Goal: Task Accomplishment & Management: Complete application form

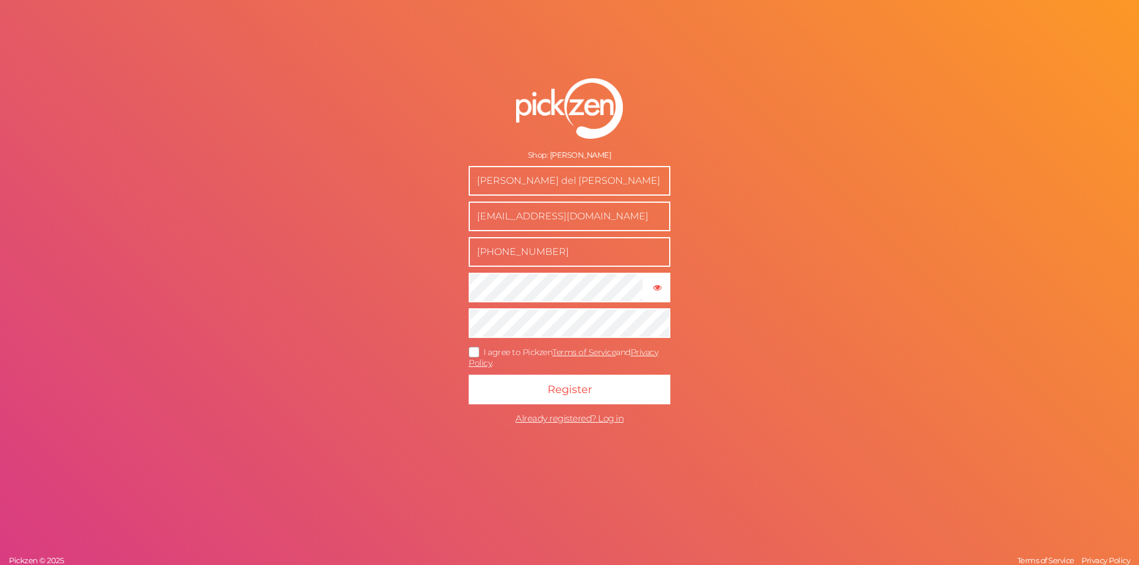
click at [474, 353] on icon at bounding box center [474, 352] width 19 height 7
click at [0, 0] on input "I agree to Pickzen Terms of Service and Privacy Policy ." at bounding box center [0, 0] width 0 height 0
click at [566, 183] on input "[PERSON_NAME] del [PERSON_NAME]" at bounding box center [570, 181] width 202 height 30
click at [666, 284] on tooltip "× Show password" at bounding box center [657, 287] width 24 height 9
drag, startPoint x: 593, startPoint y: 385, endPoint x: 617, endPoint y: 429, distance: 50.2
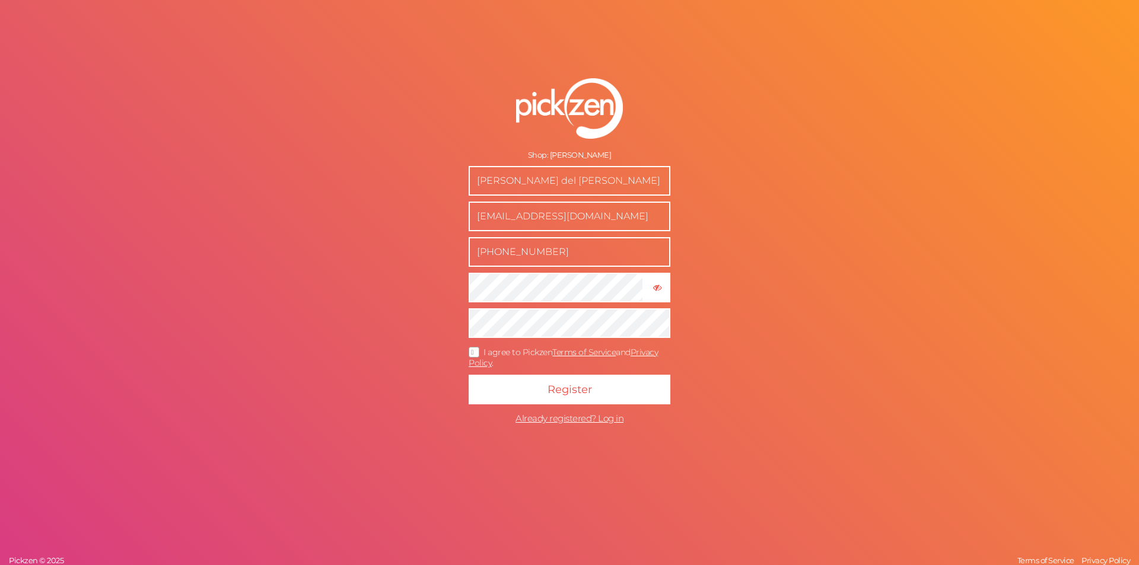
click at [591, 385] on button "Register" at bounding box center [570, 390] width 202 height 30
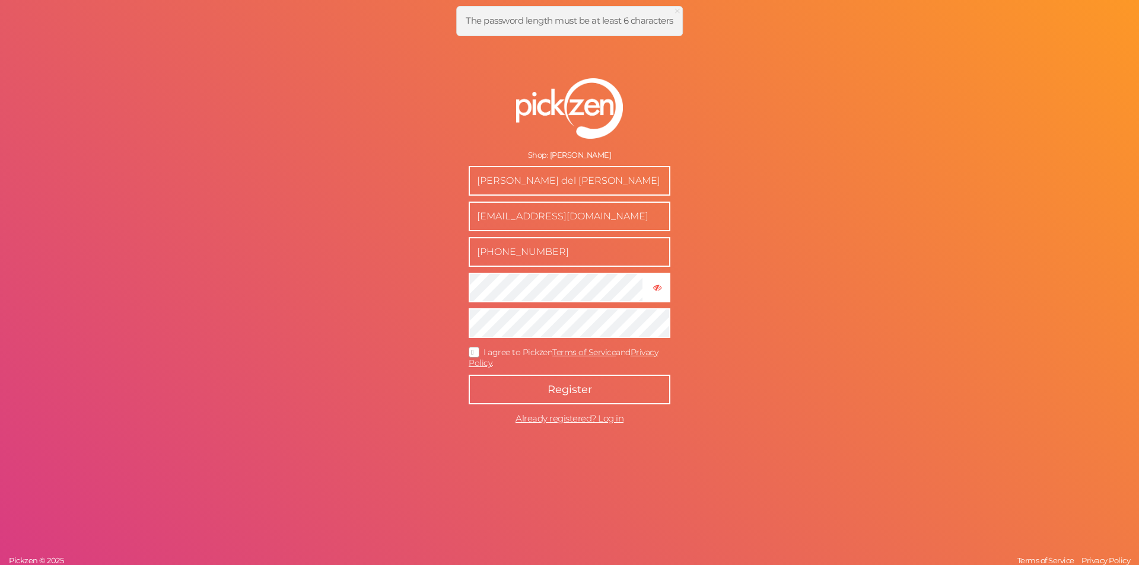
click at [538, 383] on button "Register" at bounding box center [570, 390] width 202 height 30
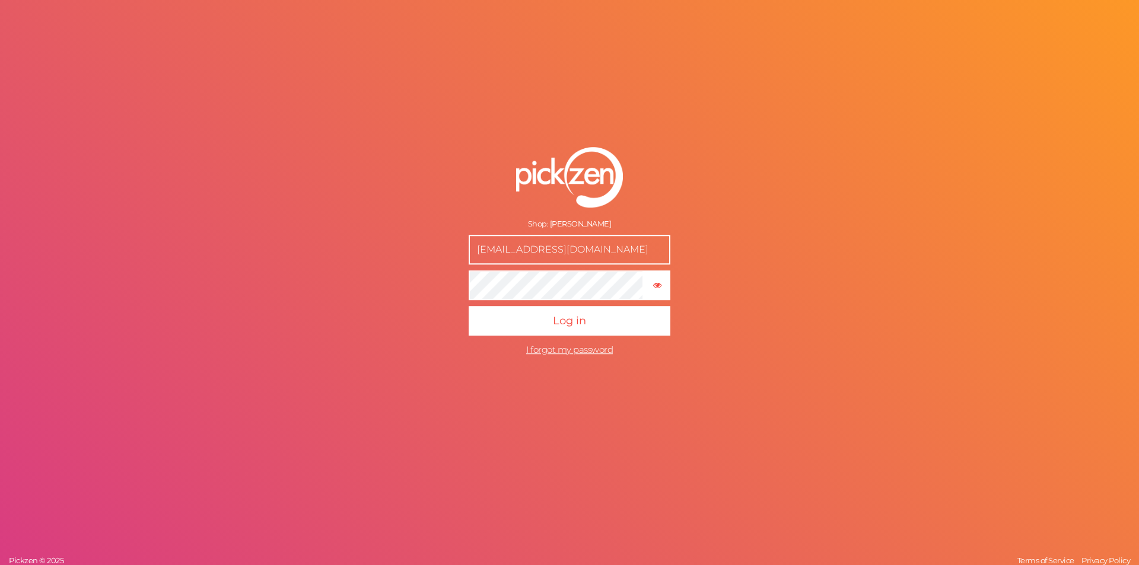
click at [610, 250] on input "[EMAIL_ADDRESS][DOMAIN_NAME]" at bounding box center [570, 250] width 202 height 30
click at [485, 357] on form "Shop: Mijn winkel hello@birtznutrition.com × Show password Log in I forgot my p…" at bounding box center [569, 254] width 297 height 262
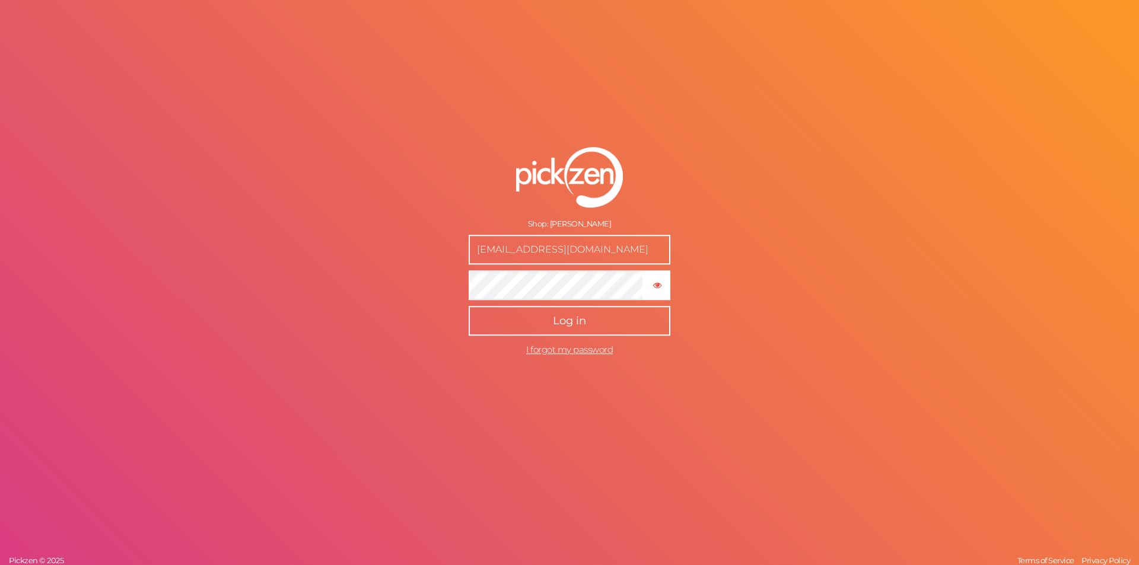
click at [577, 316] on span "Log in" at bounding box center [569, 320] width 33 height 13
click at [562, 254] on input "[EMAIL_ADDRESS][DOMAIN_NAME]" at bounding box center [570, 250] width 202 height 30
click at [648, 289] on tooltip "× Show password" at bounding box center [657, 285] width 24 height 9
click at [580, 321] on span "Log in" at bounding box center [569, 320] width 33 height 13
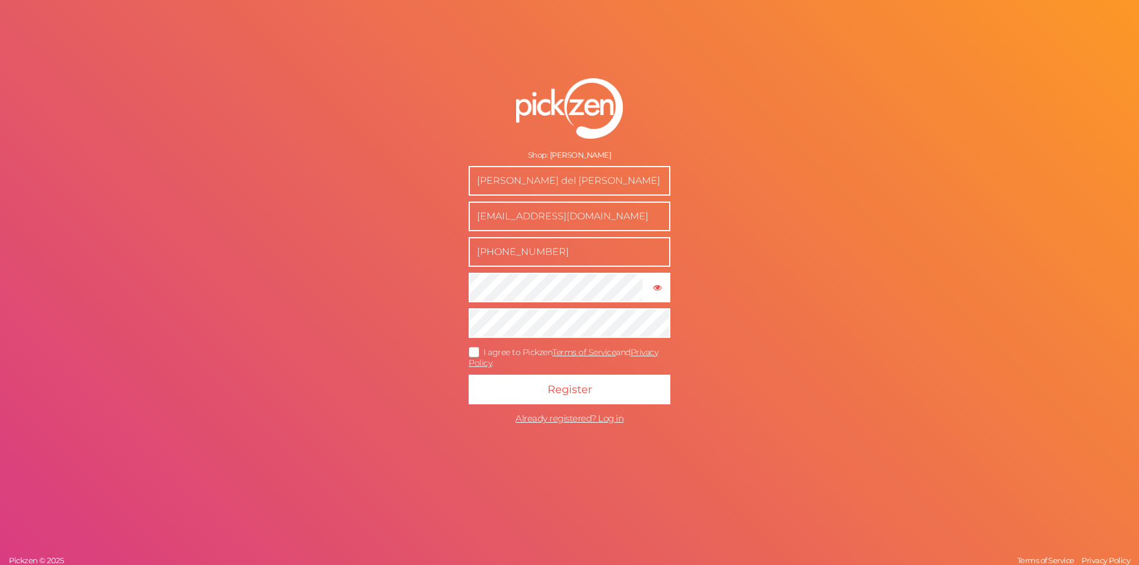
drag, startPoint x: 593, startPoint y: 221, endPoint x: 453, endPoint y: 208, distance: 140.6
click at [453, 208] on form "Shop: Mijn [PERSON_NAME] del [PERSON_NAME] [EMAIL_ADDRESS][DOMAIN_NAME] [PHONE_…" at bounding box center [569, 255] width 297 height 400
type input "blossomcoder@gmail.com"
click at [664, 291] on tooltip "× Show password" at bounding box center [657, 287] width 24 height 9
click at [492, 352] on span "I agree to Pickzen Terms of Service and Privacy Policy ." at bounding box center [563, 358] width 189 height 22
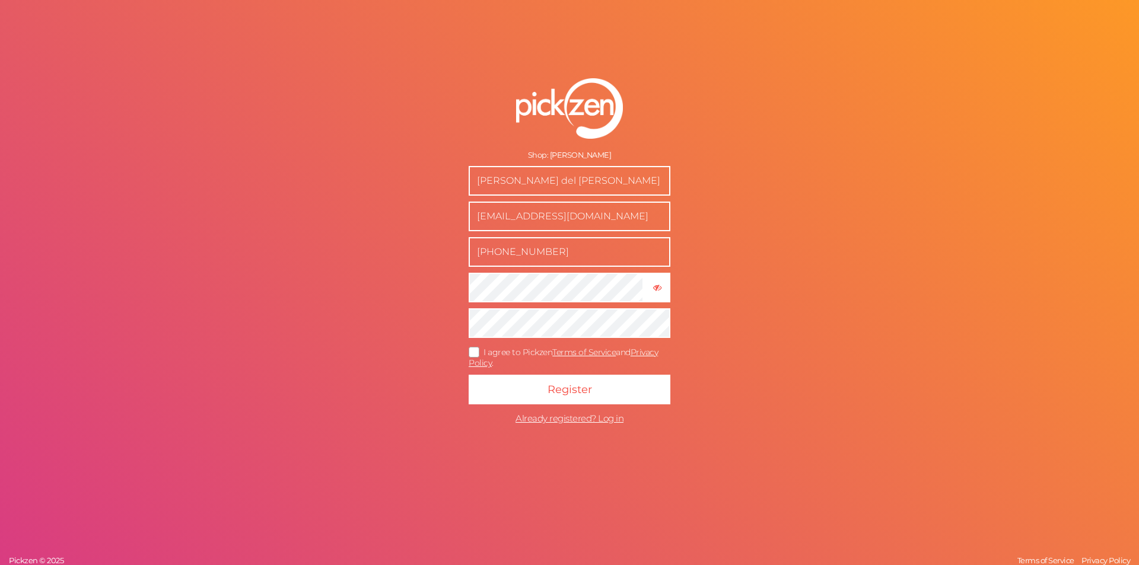
click at [0, 0] on input "I agree to Pickzen Terms of Service and Privacy Policy ." at bounding box center [0, 0] width 0 height 0
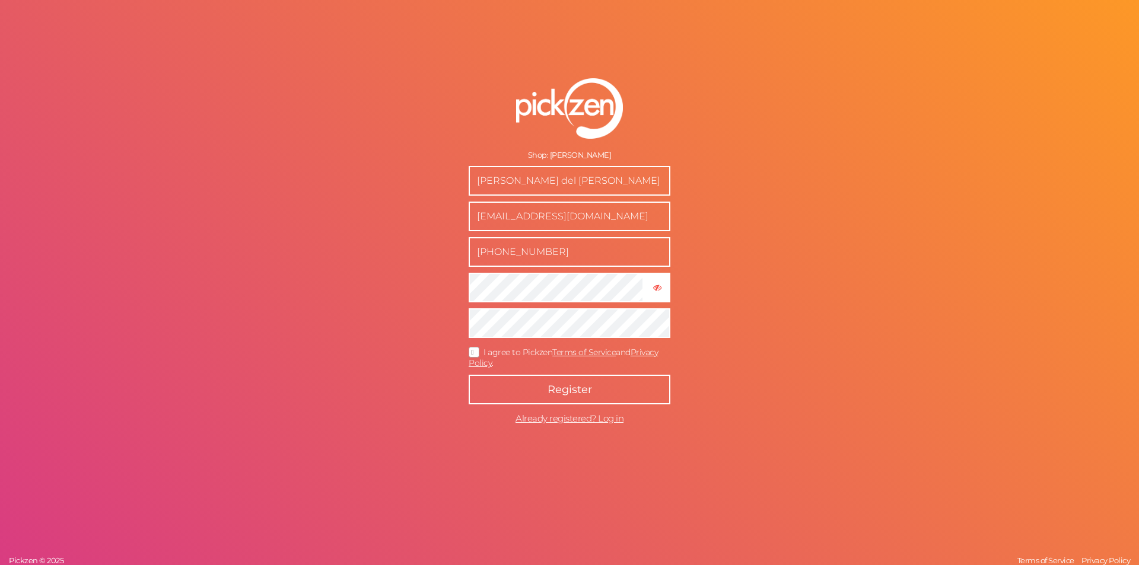
click at [574, 385] on span "Register" at bounding box center [570, 389] width 44 height 13
